Goal: Task Accomplishment & Management: Manage account settings

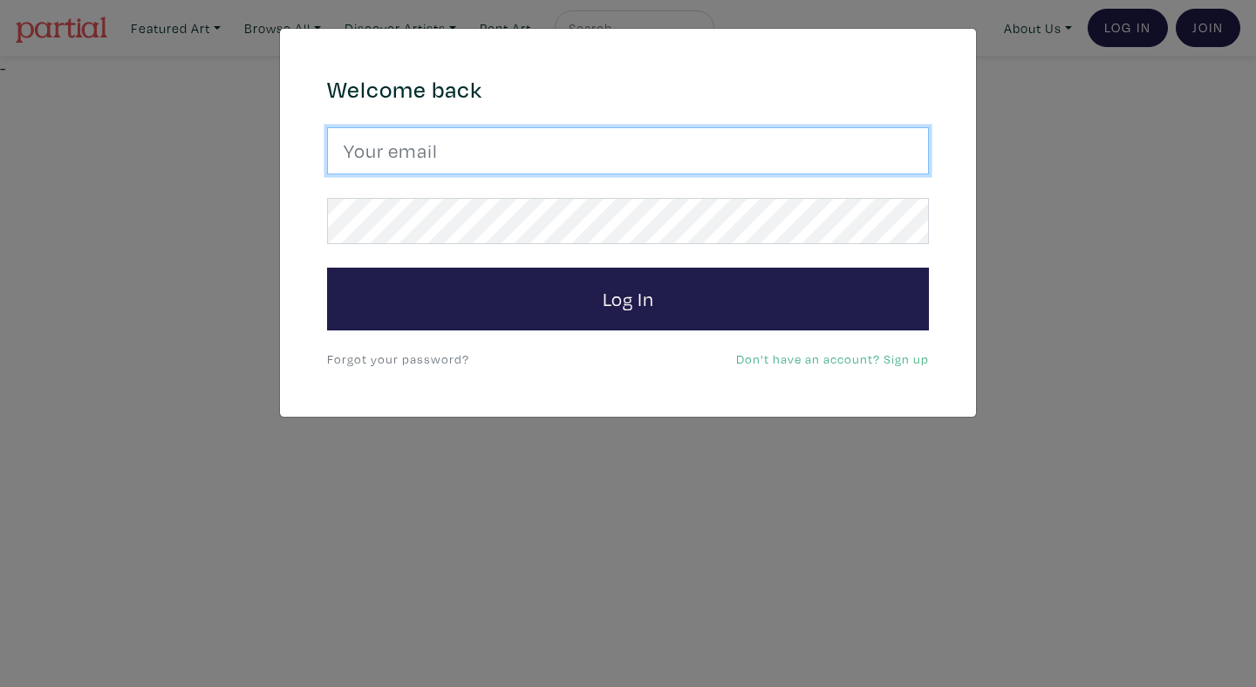
click at [777, 135] on input "email" at bounding box center [628, 150] width 602 height 47
type input "anoomub45@gmail.com"
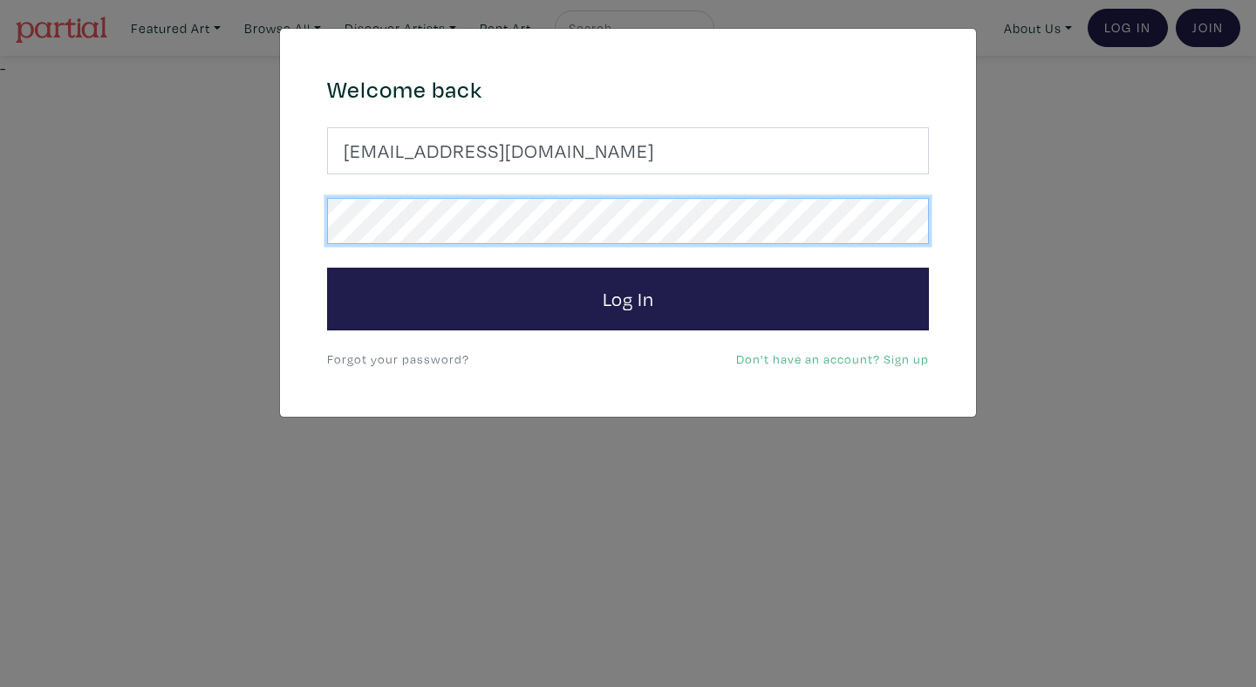
click at [327, 268] on button "Log In" at bounding box center [628, 299] width 602 height 63
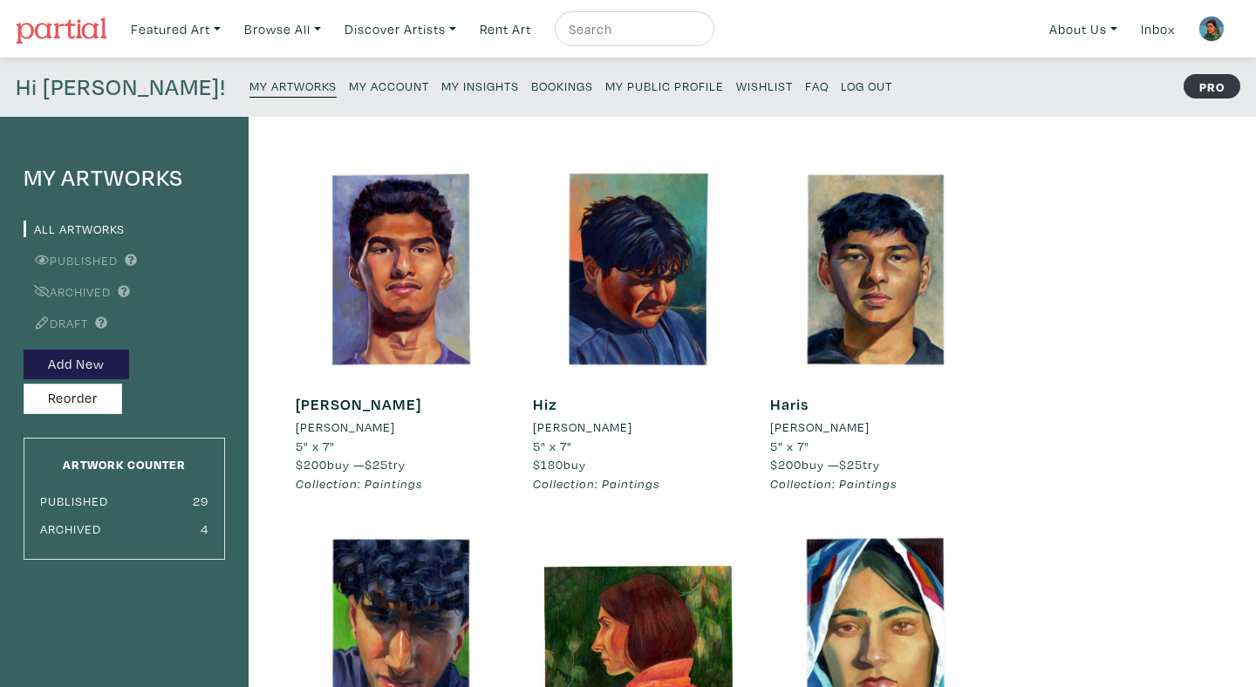
click at [71, 33] on img at bounding box center [62, 30] width 92 height 26
